Goal: Task Accomplishment & Management: Manage account settings

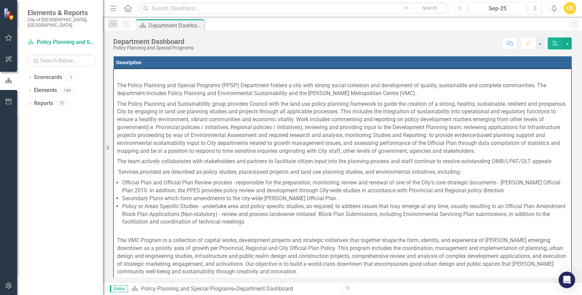
click at [126, 10] on icon "Home" at bounding box center [127, 7] width 9 height 7
click at [114, 9] on icon "Menu" at bounding box center [113, 7] width 9 height 7
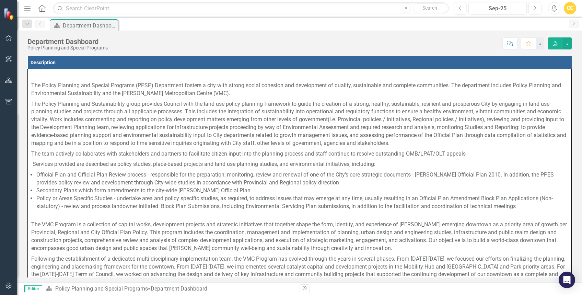
click at [42, 8] on icon "Home" at bounding box center [41, 7] width 9 height 7
click at [8, 37] on icon "button" at bounding box center [8, 37] width 7 height 5
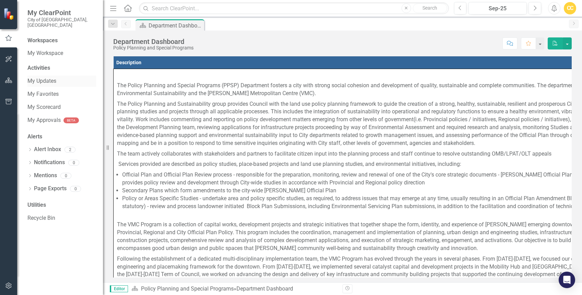
click at [44, 77] on link "My Updates" at bounding box center [61, 81] width 69 height 8
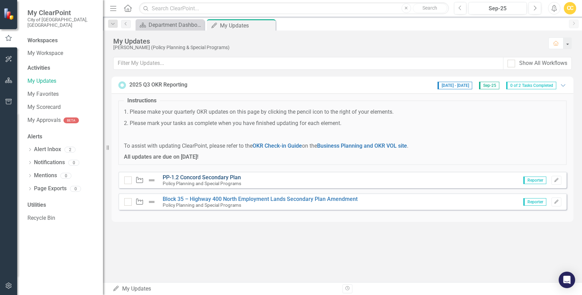
click at [205, 174] on link "PP-1.2 Concord Secondary Plan" at bounding box center [202, 177] width 78 height 7
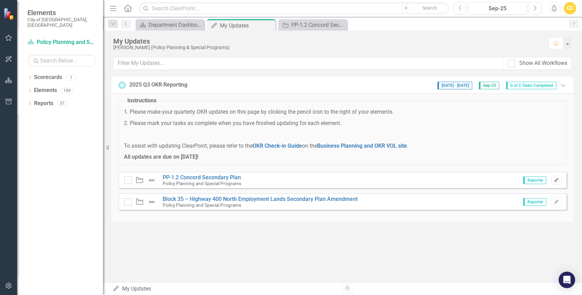
click at [554, 180] on icon "Edit" at bounding box center [556, 180] width 5 height 4
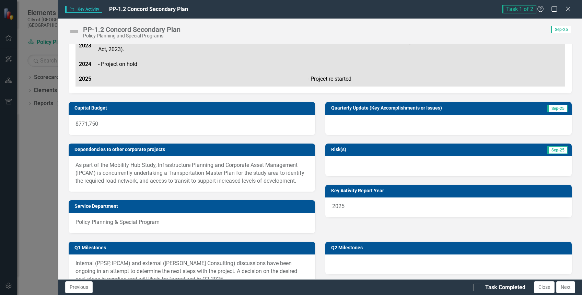
scroll to position [247, 0]
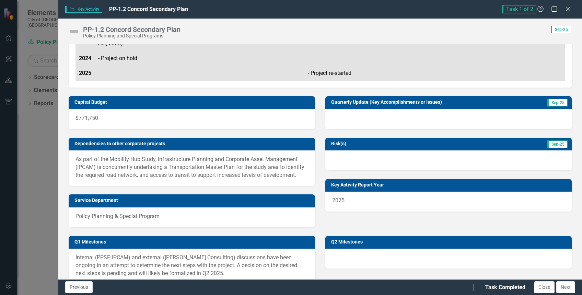
click at [216, 169] on p "As part of the Mobility Hub Study, Infrastructure Planning and Corporate Asset …" at bounding box center [191, 167] width 233 height 24
click at [225, 166] on p "As part of the Mobility Hub Study, Infrastructure Planning and Corporate Asset …" at bounding box center [191, 167] width 233 height 24
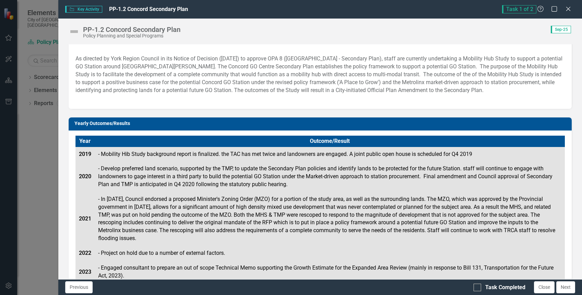
scroll to position [0, 0]
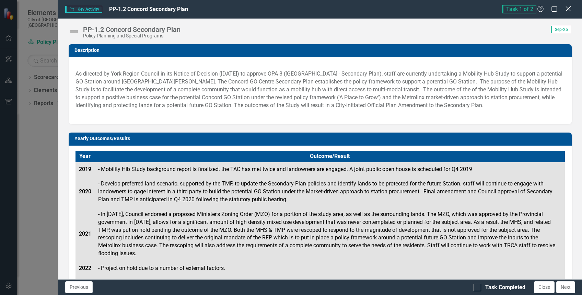
click at [567, 9] on icon at bounding box center [567, 8] width 5 height 5
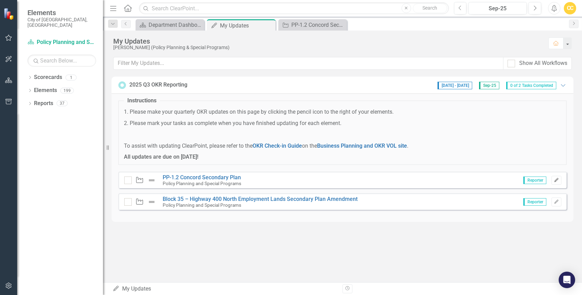
click at [554, 179] on icon "Edit" at bounding box center [556, 180] width 5 height 4
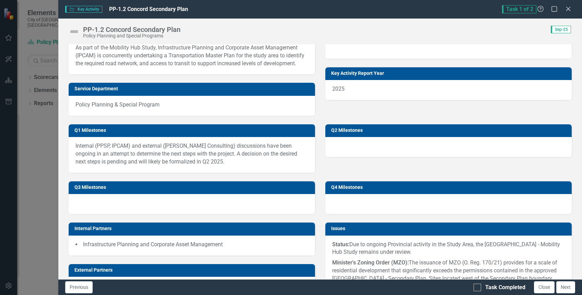
scroll to position [367, 0]
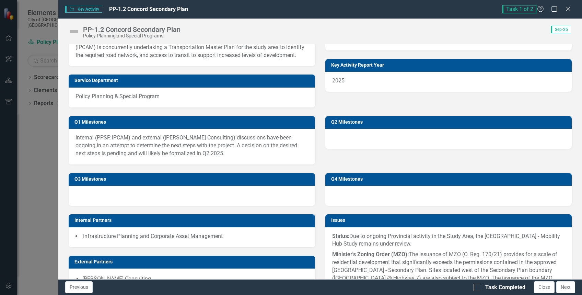
click at [464, 144] on div at bounding box center [448, 139] width 246 height 20
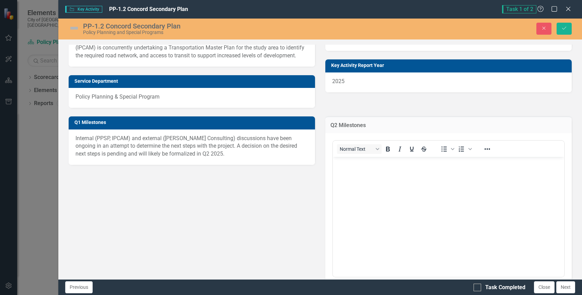
scroll to position [0, 0]
click at [544, 28] on icon "button" at bounding box center [543, 28] width 3 height 3
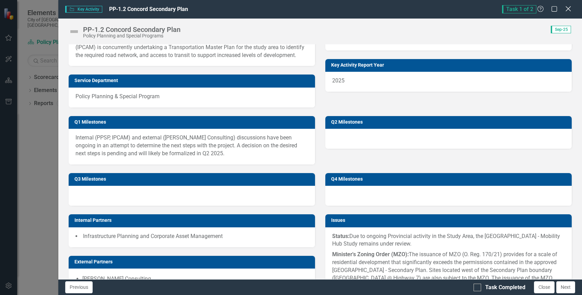
click at [564, 7] on icon "Close" at bounding box center [567, 8] width 9 height 7
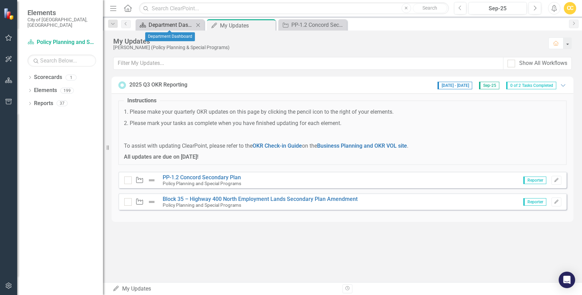
click at [175, 23] on div "Department Dashboard" at bounding box center [171, 25] width 45 height 9
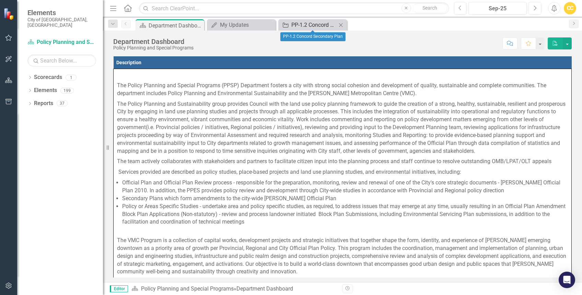
click at [307, 25] on div "PP-1.2 Concord Secondary Plan" at bounding box center [313, 25] width 45 height 9
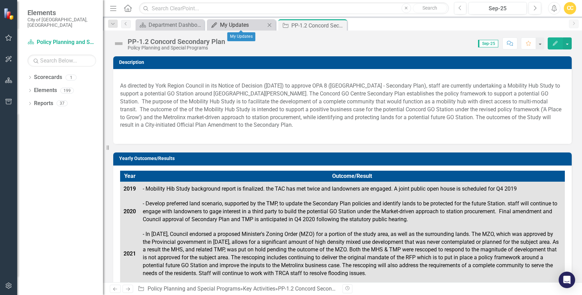
click at [240, 23] on div "My Updates" at bounding box center [242, 25] width 45 height 9
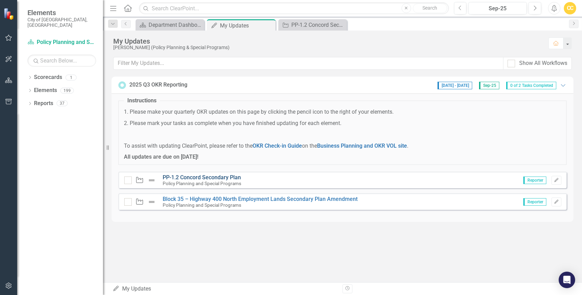
click at [196, 177] on link "PP-1.2 Concord Secondary Plan" at bounding box center [202, 177] width 78 height 7
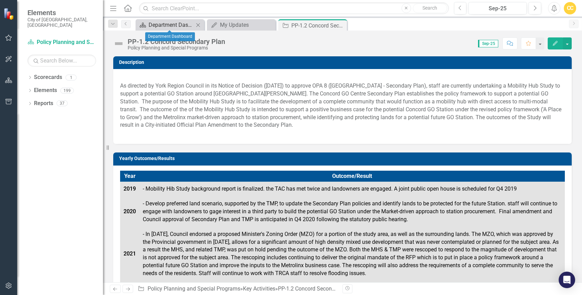
click at [155, 26] on div "Department Dashboard" at bounding box center [171, 25] width 45 height 9
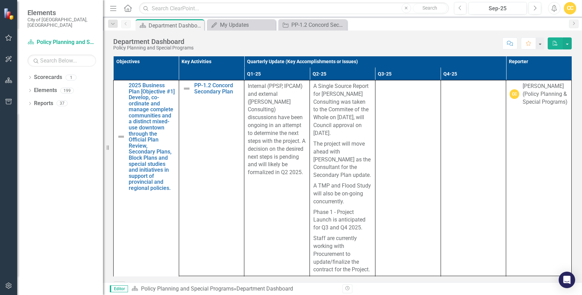
scroll to position [477, 0]
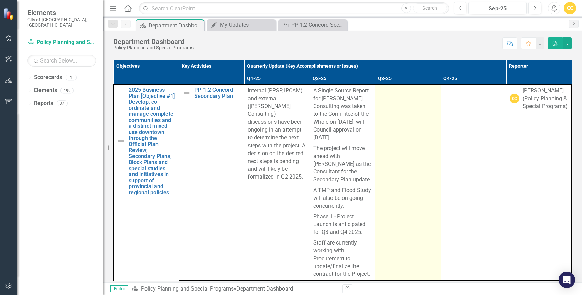
click at [390, 116] on td at bounding box center [408, 181] width 66 height 195
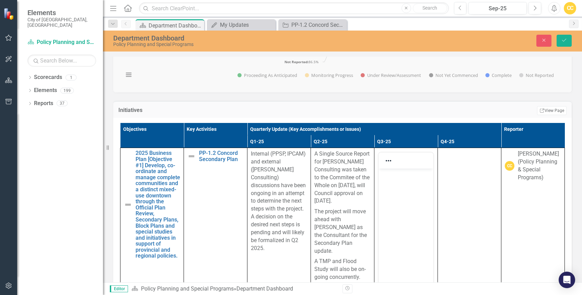
scroll to position [440, 0]
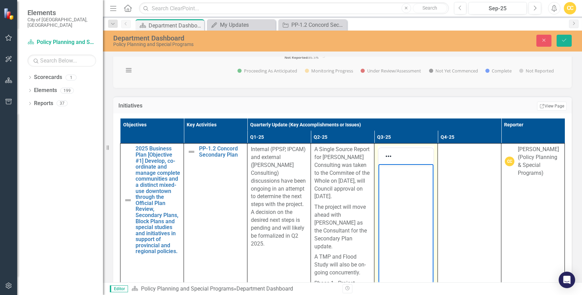
click at [396, 174] on body "Rich Text Area. Press ALT-0 for help." at bounding box center [405, 215] width 55 height 103
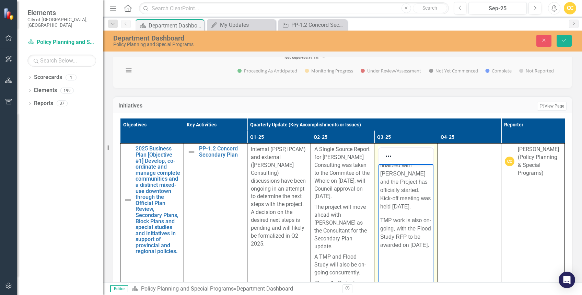
scroll to position [37, 0]
click at [394, 262] on p "Rich Text Area. Press ALT-0 for help." at bounding box center [405, 258] width 51 height 8
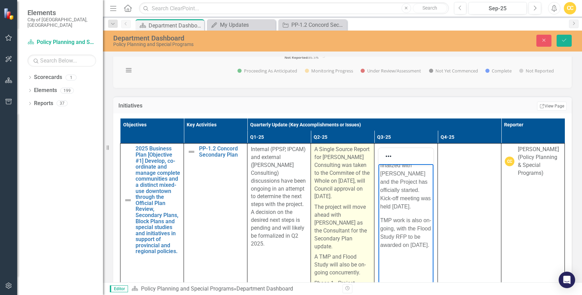
click at [358, 199] on p "A Single Source Report for [PERSON_NAME] Consulting was taken to the Commitee o…" at bounding box center [342, 173] width 56 height 56
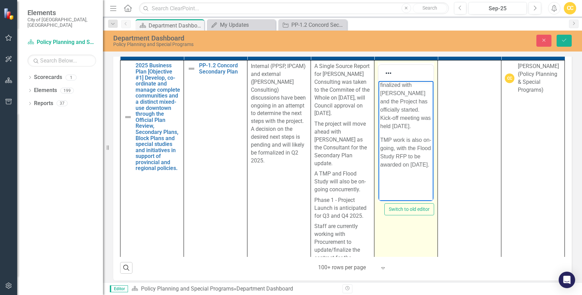
scroll to position [11, 0]
click at [405, 130] on p "Agreement was finalized with [PERSON_NAME] and the Project has officially start…" at bounding box center [405, 101] width 51 height 58
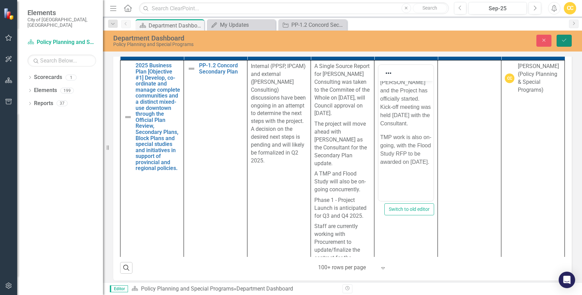
click at [561, 38] on icon "Save" at bounding box center [564, 40] width 6 height 5
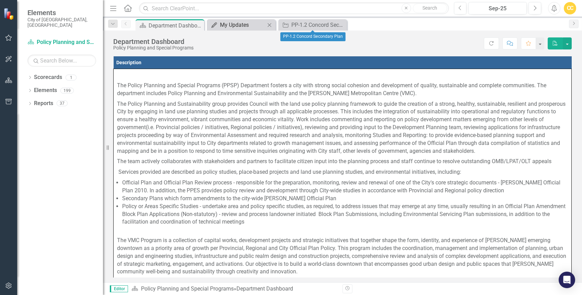
click at [252, 25] on div "My Updates" at bounding box center [242, 25] width 45 height 9
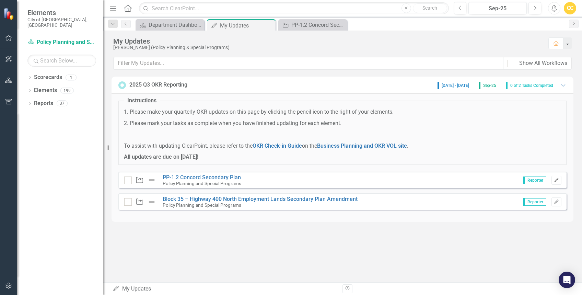
click at [555, 180] on icon "Edit" at bounding box center [556, 180] width 5 height 4
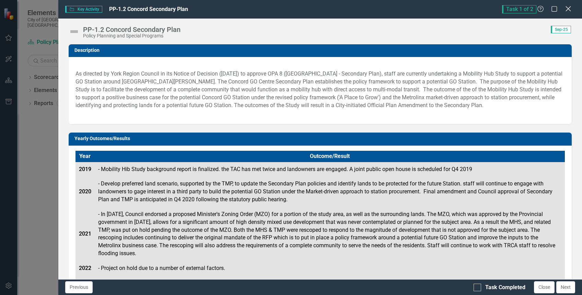
click at [568, 5] on div "Close" at bounding box center [567, 9] width 9 height 9
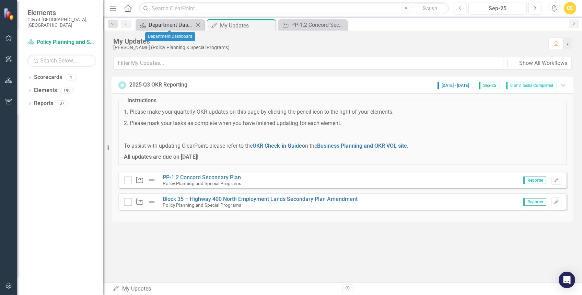
click at [180, 27] on div "Department Dashboard" at bounding box center [171, 25] width 45 height 9
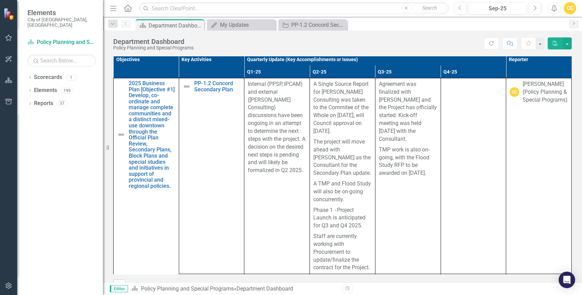
scroll to position [486, 0]
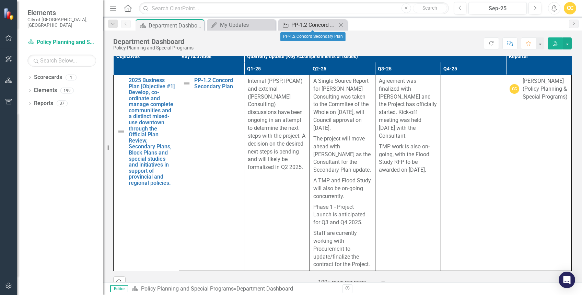
click at [307, 22] on div "PP-1.2 Concord Secondary Plan" at bounding box center [313, 25] width 45 height 9
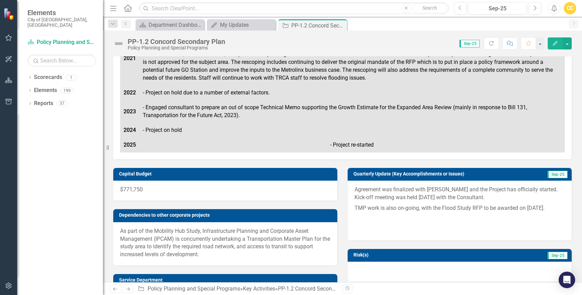
scroll to position [64, 0]
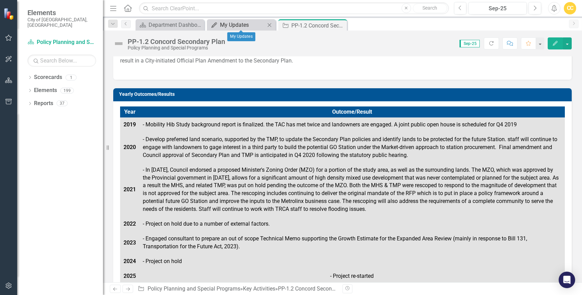
click at [232, 24] on div "My Updates" at bounding box center [242, 25] width 45 height 9
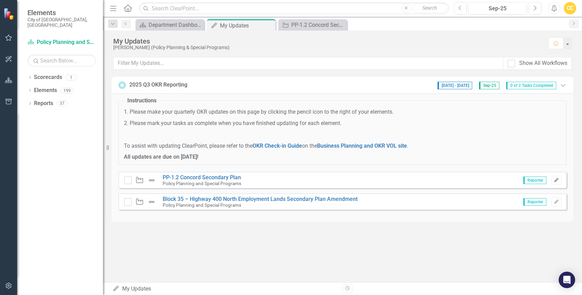
click at [557, 180] on icon "Edit" at bounding box center [556, 180] width 5 height 4
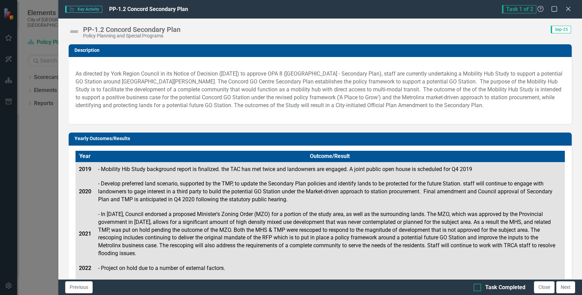
click at [474, 286] on input "Task Completed" at bounding box center [475, 285] width 4 height 4
checkbox input "true"
click at [559, 288] on button "Next" at bounding box center [565, 287] width 19 height 12
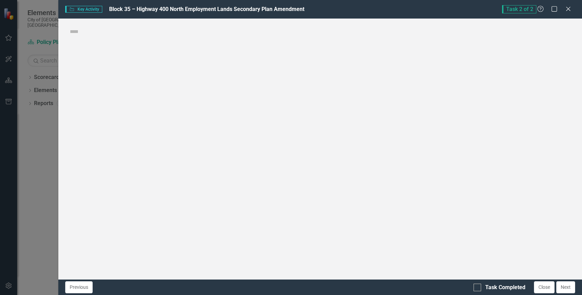
checkbox input "true"
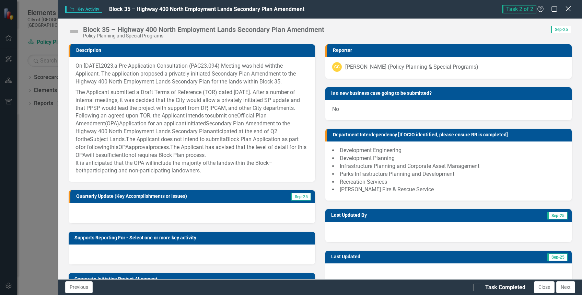
click at [568, 11] on icon "Close" at bounding box center [567, 8] width 9 height 7
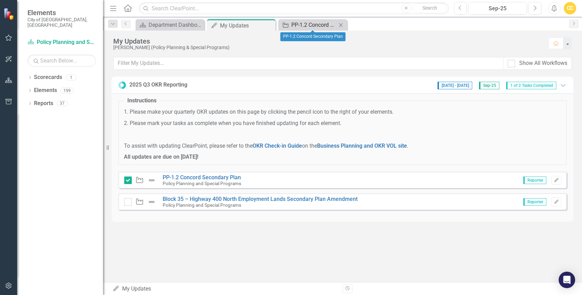
click at [304, 24] on div "PP-1.2 Concord Secondary Plan" at bounding box center [313, 25] width 45 height 9
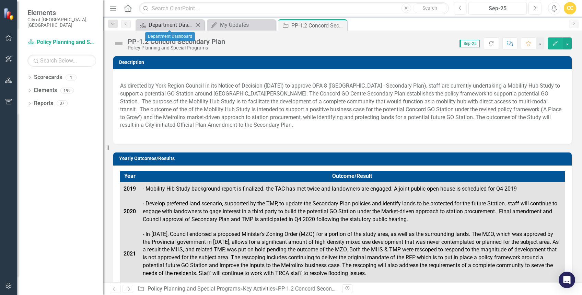
click at [154, 25] on div "Department Dashboard" at bounding box center [171, 25] width 45 height 9
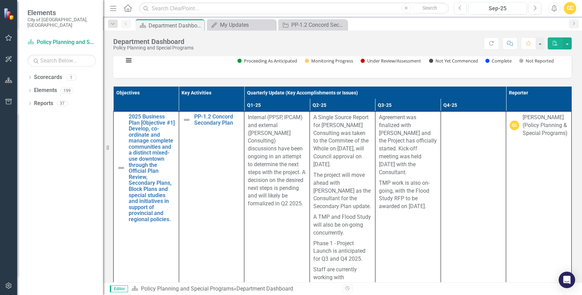
scroll to position [451, 0]
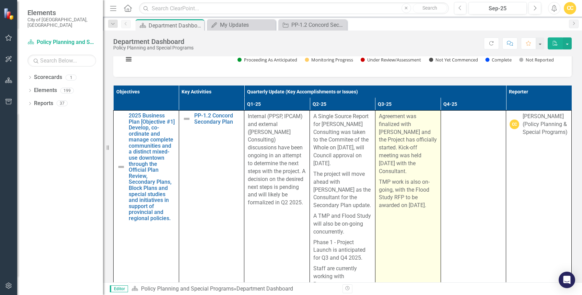
click at [412, 154] on p "Agreement was finalized with [PERSON_NAME] and the Project has officially start…" at bounding box center [408, 144] width 58 height 64
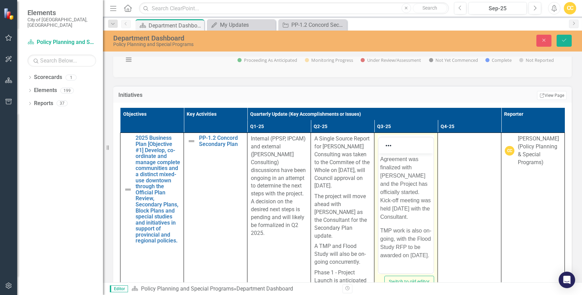
scroll to position [0, 0]
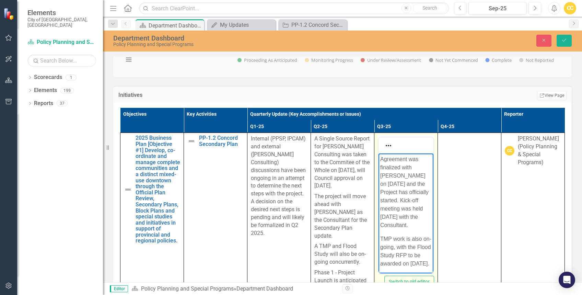
click at [394, 226] on p "Agreement was finalized with [PERSON_NAME] on [DATE] and the Project has offici…" at bounding box center [405, 192] width 51 height 74
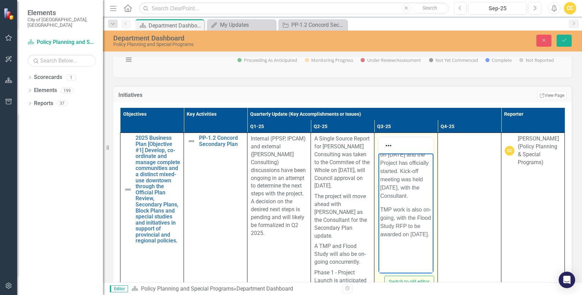
scroll to position [39, 0]
click at [380, 205] on p "TMP work is also on-going, with the Flood Study RFP to be awarded on [DATE]." at bounding box center [405, 221] width 51 height 33
click at [406, 236] on p "The TMP work is also on-going, with the Flood Study RFP to be awarded on [DATE]." at bounding box center [405, 217] width 51 height 41
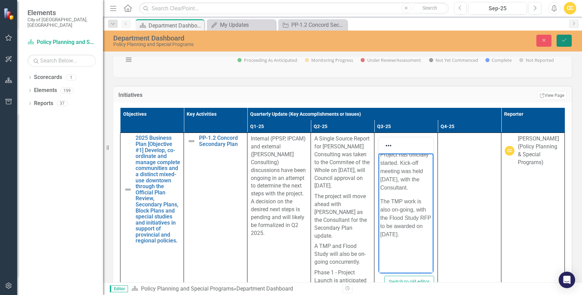
click at [560, 41] on button "Save" at bounding box center [563, 41] width 15 height 12
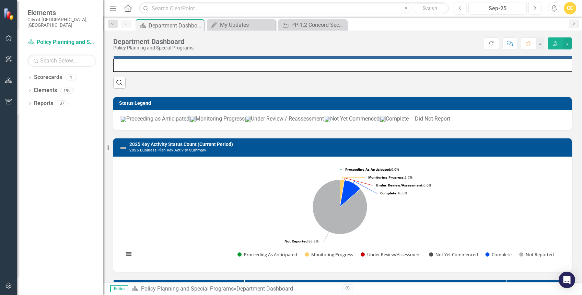
scroll to position [390, 0]
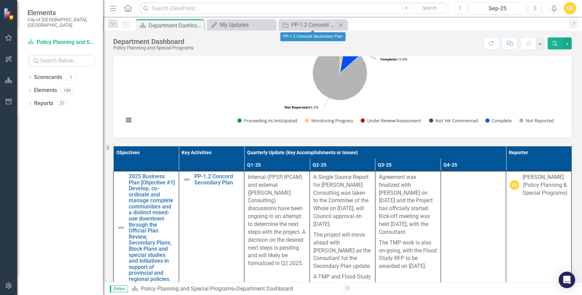
click at [314, 19] on div "Key Activity PP-1.2 Concord Secondary Plan Close" at bounding box center [312, 24] width 69 height 11
click at [313, 26] on div "PP-1.2 Concord Secondary Plan" at bounding box center [313, 25] width 45 height 9
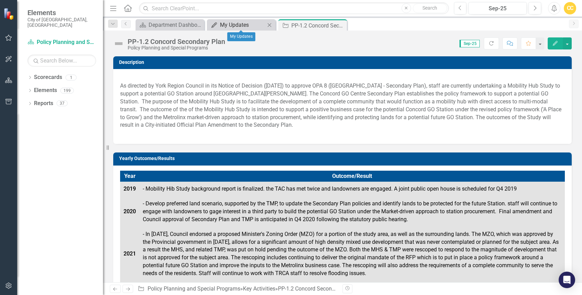
click at [237, 23] on div "My Updates" at bounding box center [242, 25] width 45 height 9
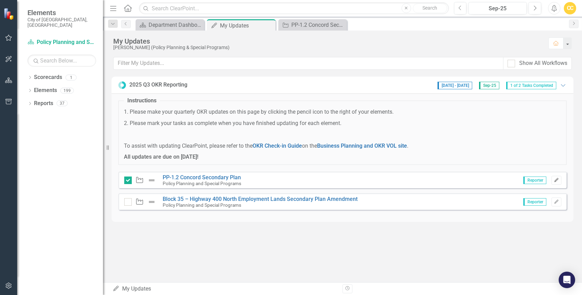
click at [557, 179] on icon "button" at bounding box center [556, 180] width 4 height 4
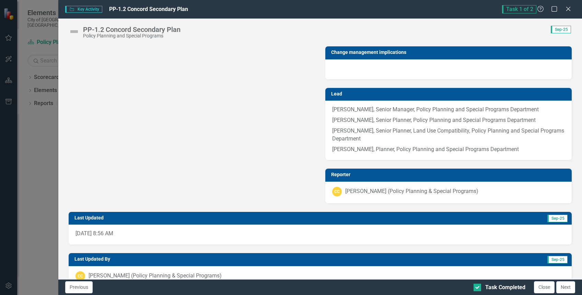
scroll to position [856, 0]
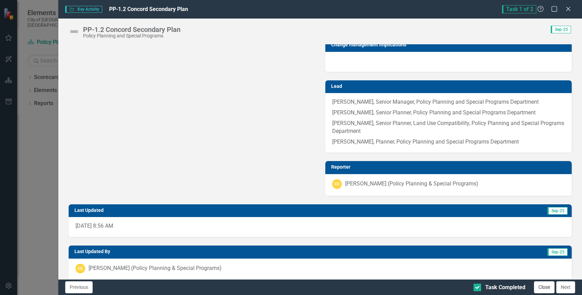
click at [543, 287] on button "Close" at bounding box center [544, 287] width 21 height 12
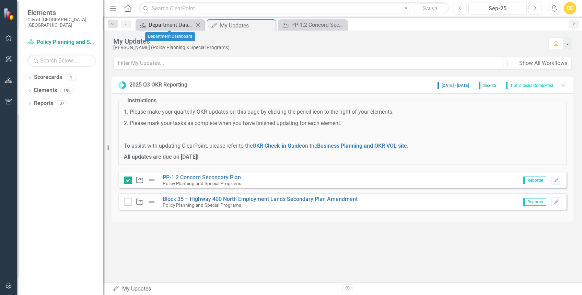
click at [177, 23] on div "Department Dashboard" at bounding box center [171, 25] width 45 height 9
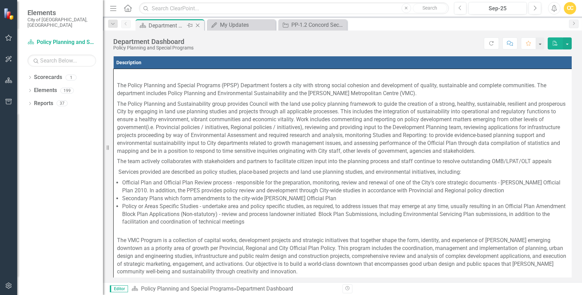
click at [181, 24] on div "Department Dashboard" at bounding box center [167, 25] width 37 height 9
click at [232, 27] on div "My Updates" at bounding box center [242, 25] width 45 height 9
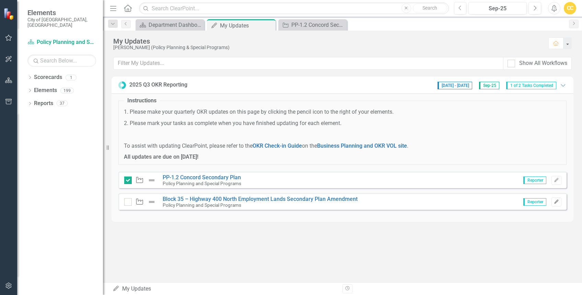
click at [555, 200] on icon "Edit" at bounding box center [556, 202] width 5 height 4
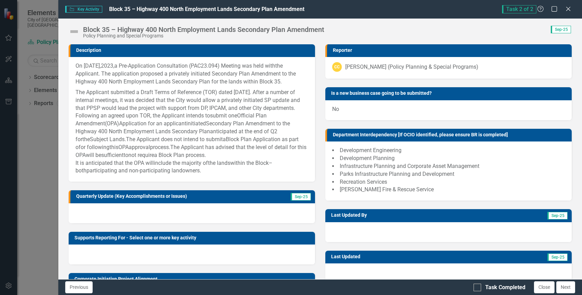
click at [246, 219] on div at bounding box center [192, 213] width 246 height 20
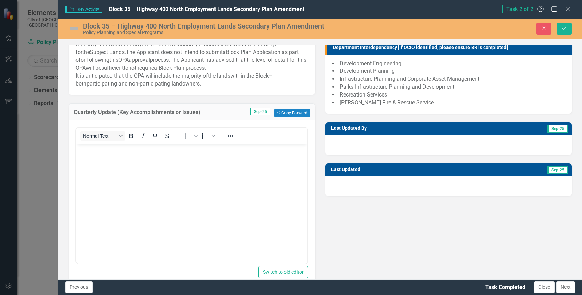
scroll to position [91, 0]
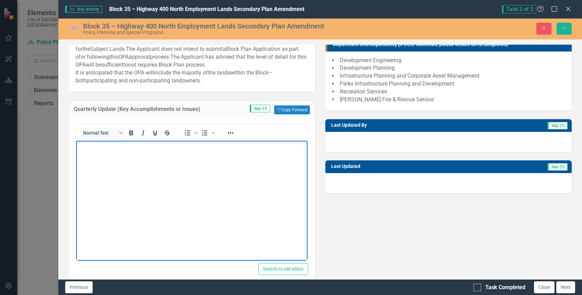
click at [100, 176] on body "Rich Text Area. Press ALT-0 for help." at bounding box center [191, 191] width 231 height 103
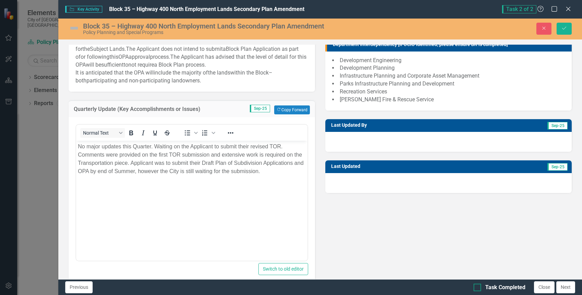
click at [478, 286] on div at bounding box center [477, 287] width 8 height 8
click at [478, 286] on input "Task Completed" at bounding box center [475, 285] width 4 height 4
checkbox input "true"
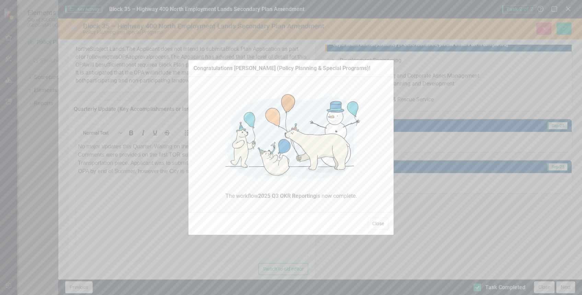
click at [562, 286] on div "Congratulations [PERSON_NAME] (Policy Planning & Special Programs)! The workflo…" at bounding box center [291, 147] width 582 height 295
click at [378, 225] on button "Close" at bounding box center [378, 223] width 21 height 12
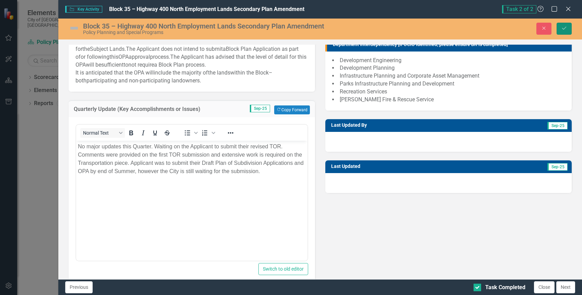
click at [561, 26] on icon "Save" at bounding box center [564, 28] width 6 height 5
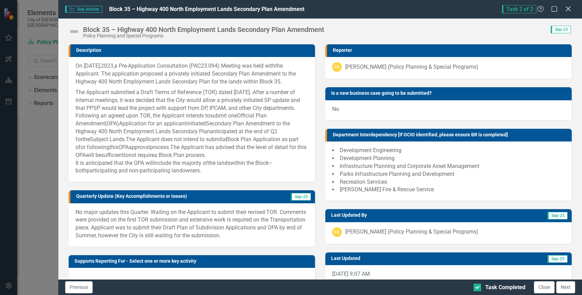
click at [569, 8] on icon at bounding box center [567, 8] width 5 height 5
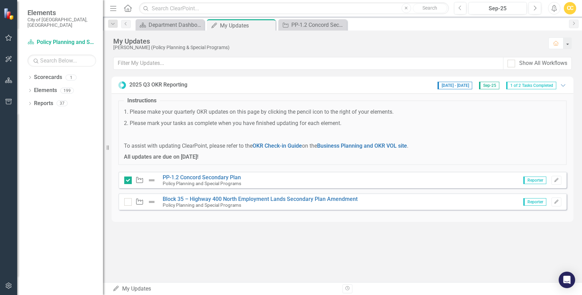
checkbox input "true"
click at [309, 201] on link "Block 35 – Highway 400 North Employment Lands Secondary Plan Amendment" at bounding box center [260, 198] width 195 height 7
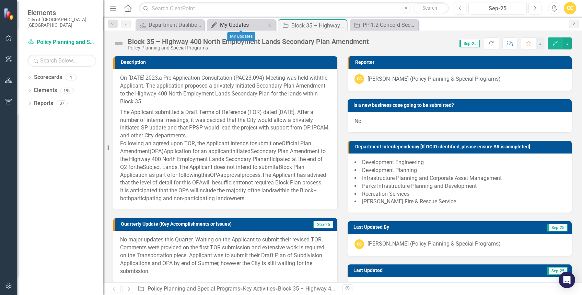
click at [230, 23] on div "My Updates" at bounding box center [242, 25] width 45 height 9
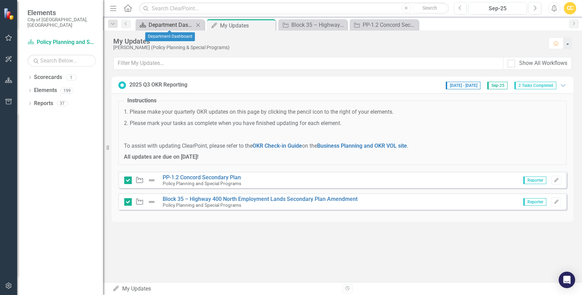
click at [174, 27] on div "Department Dashboard" at bounding box center [171, 25] width 45 height 9
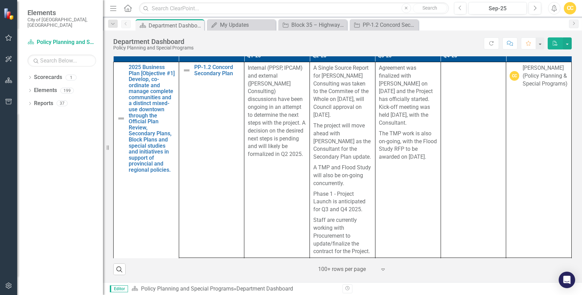
scroll to position [496, 0]
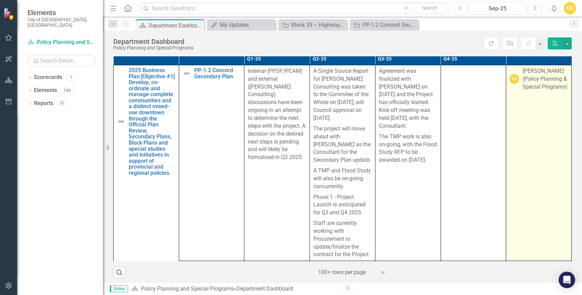
click at [516, 240] on td "CC [PERSON_NAME] (Policy Planning & Special Programs)" at bounding box center [539, 162] width 66 height 195
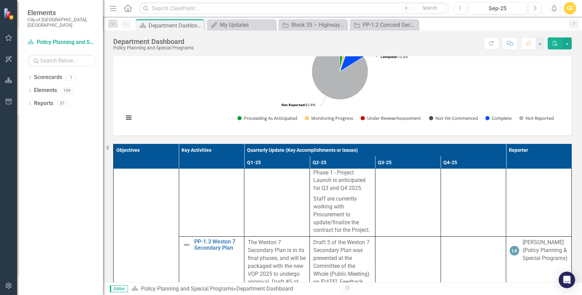
scroll to position [415, 0]
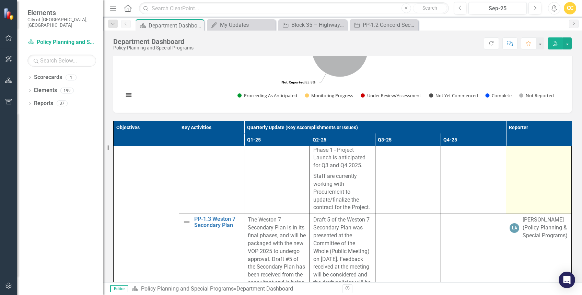
click at [525, 186] on td "CC [PERSON_NAME] (Policy Planning & Special Programs)" at bounding box center [539, 115] width 66 height 195
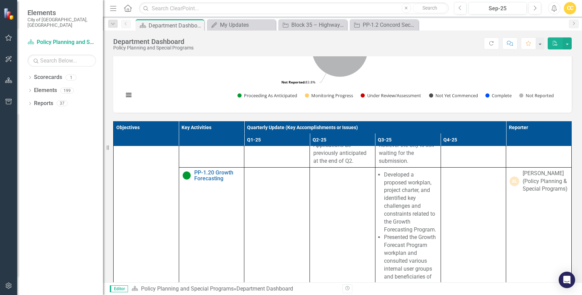
scroll to position [2213, 0]
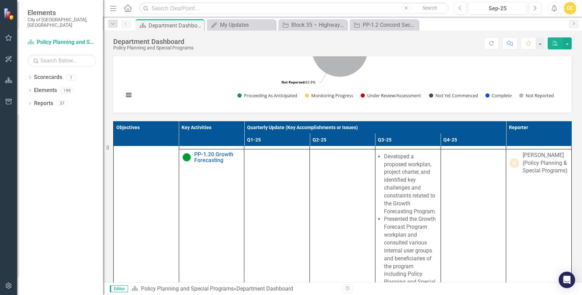
click at [395, 147] on p "No major updates this Quarter. Waiting on the Applicant to submit their revised…" at bounding box center [408, 76] width 58 height 141
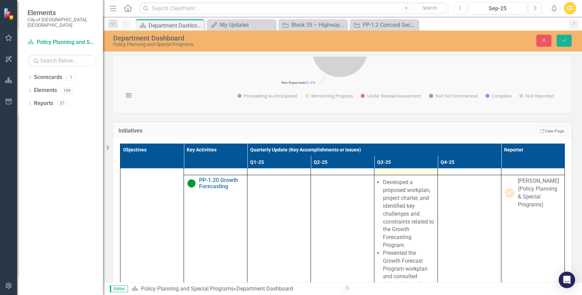
scroll to position [48, 0]
click at [409, 128] on p "No major updates this Quarter. Waiting on the Applicant to submit their revised…" at bounding box center [405, 67] width 51 height 156
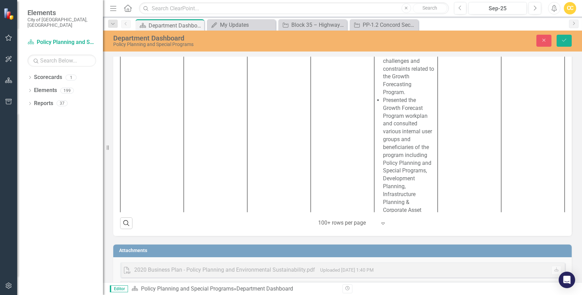
scroll to position [603, 0]
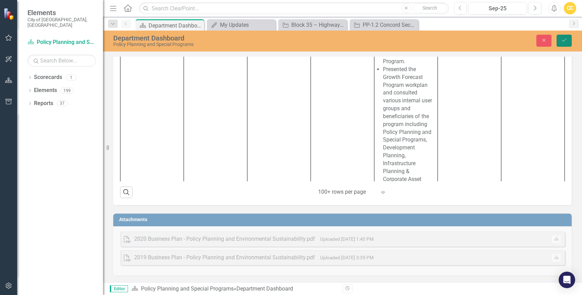
click at [565, 43] on button "Save" at bounding box center [563, 41] width 15 height 12
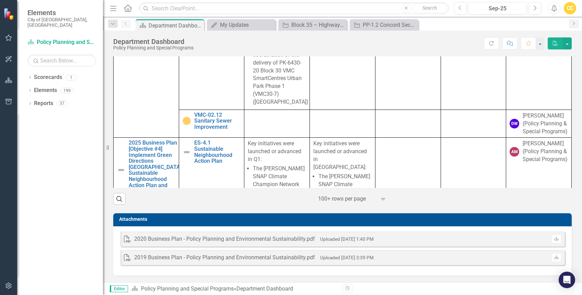
scroll to position [5712, 0]
